Goal: Find specific page/section: Find specific page/section

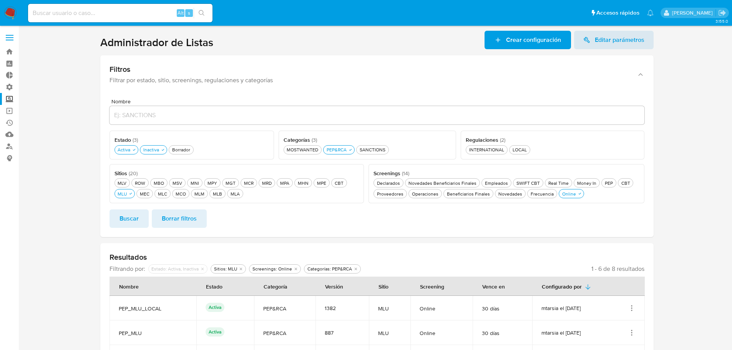
scroll to position [86, 0]
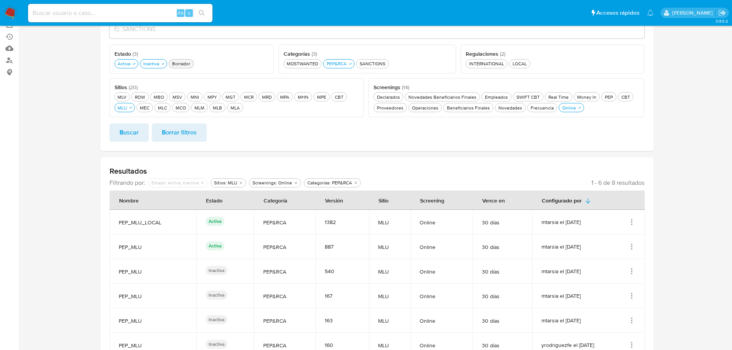
click at [177, 66] on div "Borrador Borrador" at bounding box center [181, 63] width 21 height 7
click at [137, 134] on span "Buscar" at bounding box center [129, 132] width 19 height 17
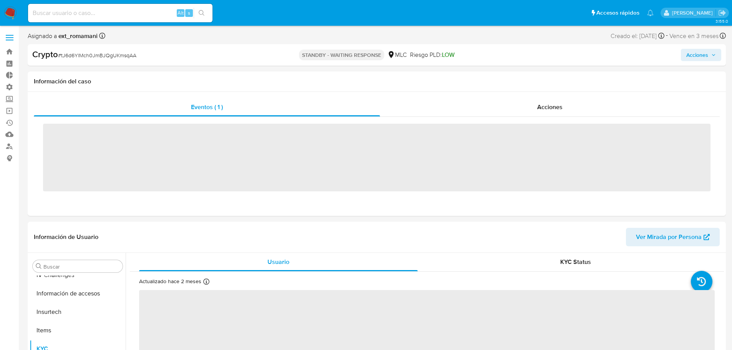
scroll to position [325, 0]
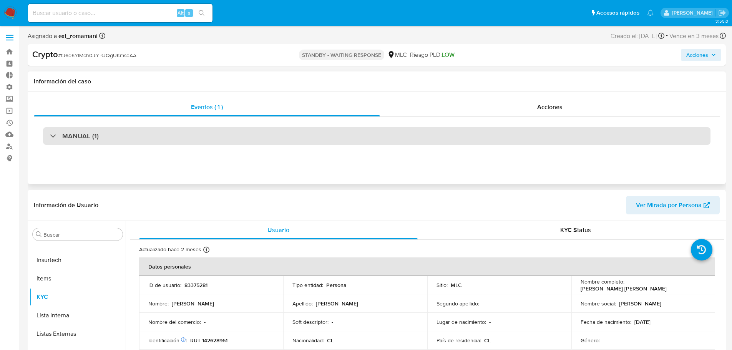
click at [277, 131] on div "MANUAL (1)" at bounding box center [377, 136] width 668 height 18
select select "10"
